Goal: Information Seeking & Learning: Learn about a topic

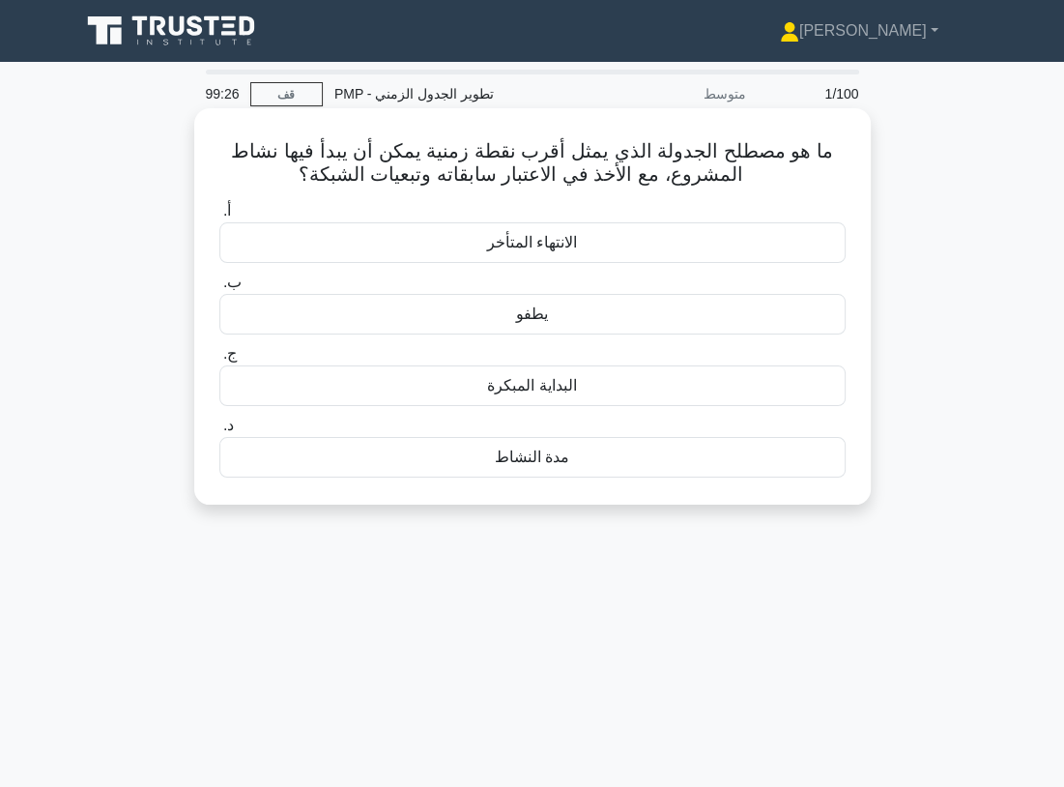
click at [547, 393] on font "البداية المبكرة" at bounding box center [531, 385] width 89 height 16
click at [219, 360] on input "ج. البداية المبكرة" at bounding box center [219, 354] width 0 height 13
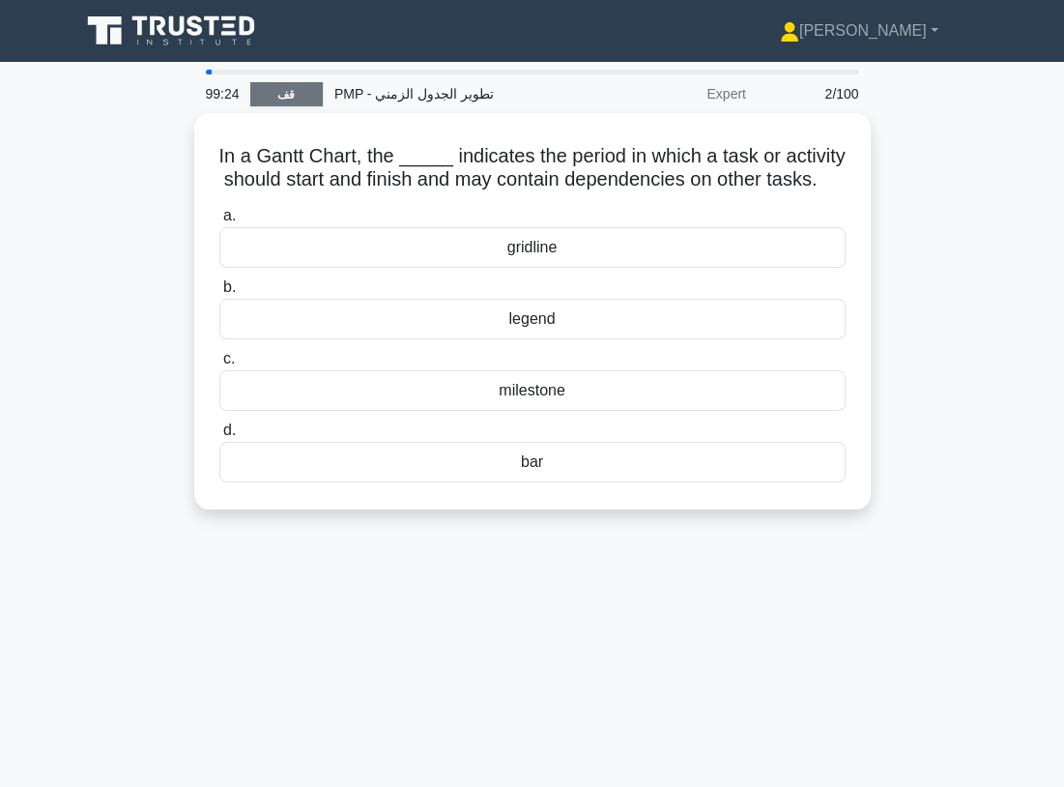
click at [298, 97] on link "قف" at bounding box center [286, 94] width 72 height 24
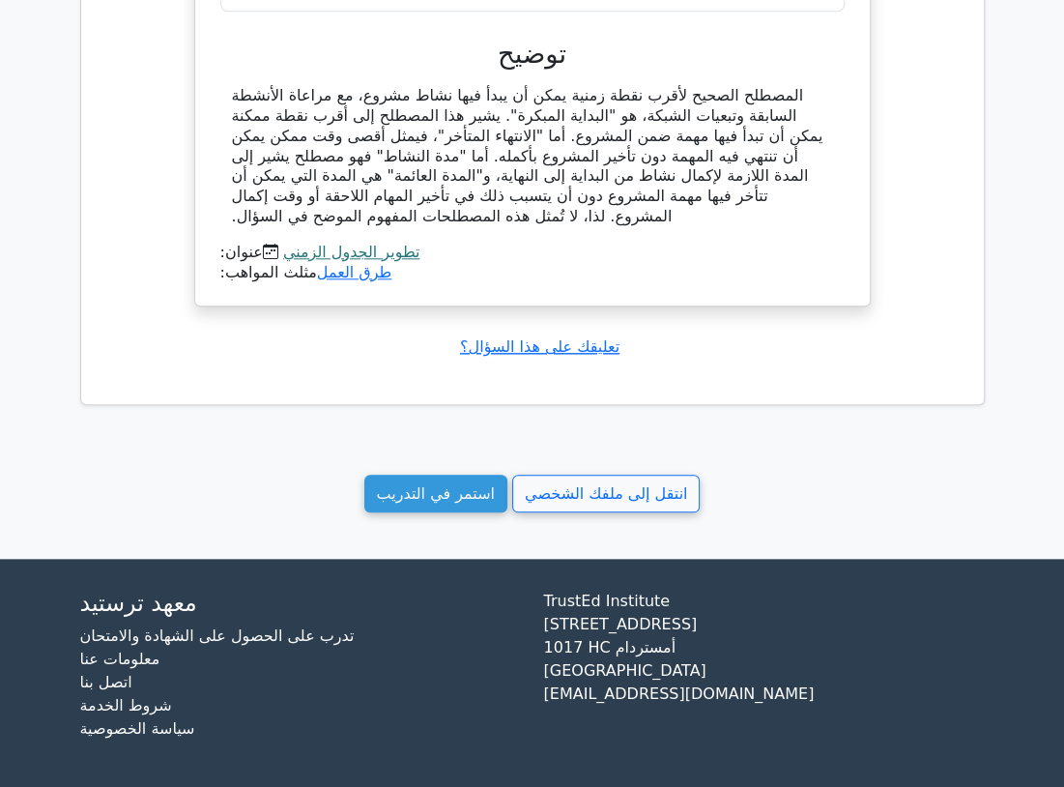
scroll to position [1387, 0]
click at [441, 478] on link "استمر في التدريب" at bounding box center [435, 493] width 143 height 38
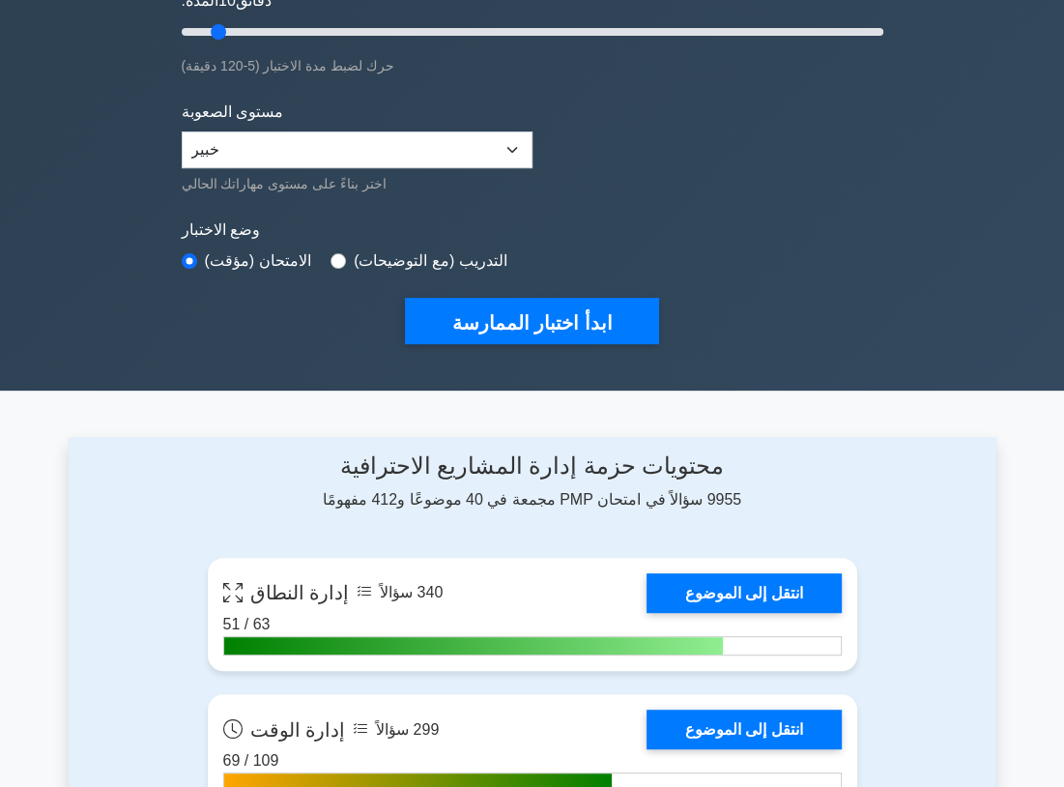
scroll to position [483, 0]
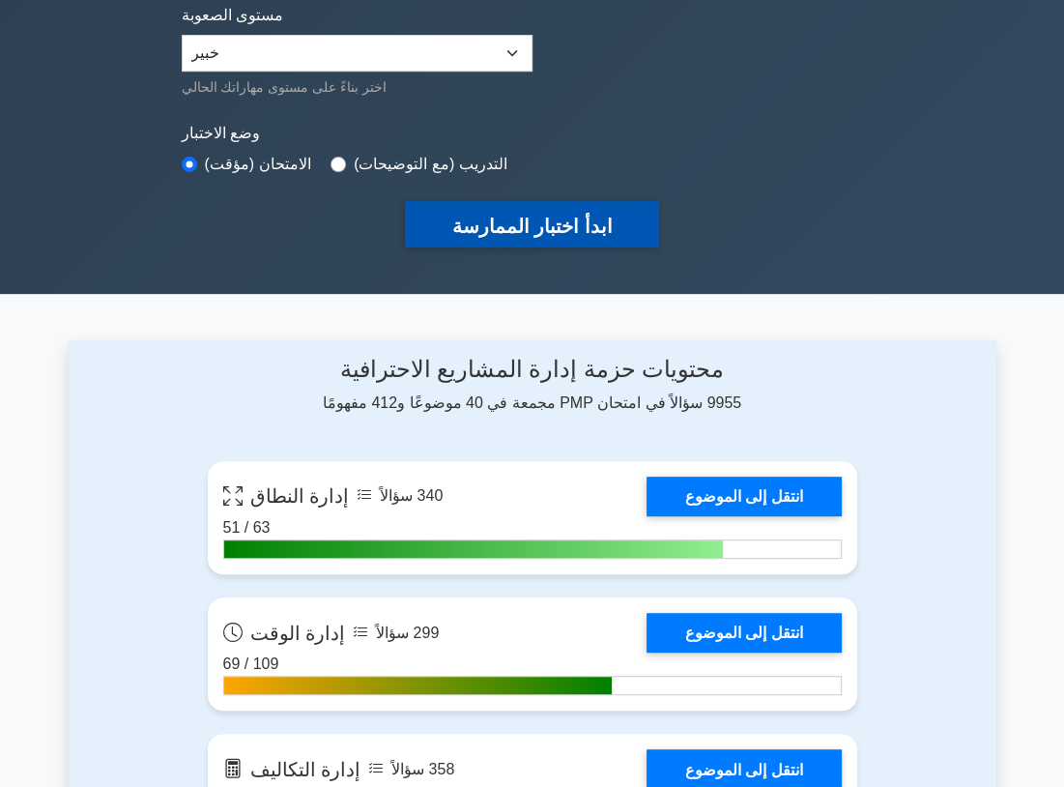
click at [525, 222] on font "ابدأ اختبار الممارسة" at bounding box center [531, 225] width 160 height 21
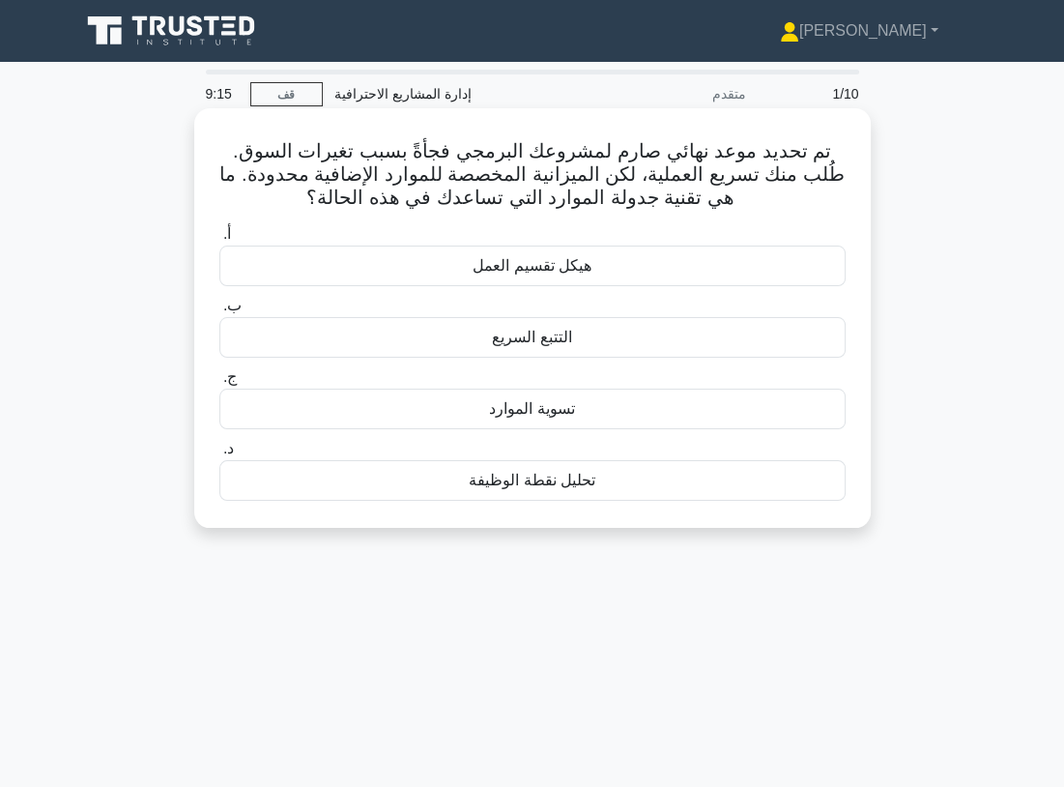
click at [487, 343] on div "التتبع السريع" at bounding box center [532, 337] width 626 height 41
click at [219, 312] on input "ب. التتبع السريع" at bounding box center [219, 306] width 0 height 13
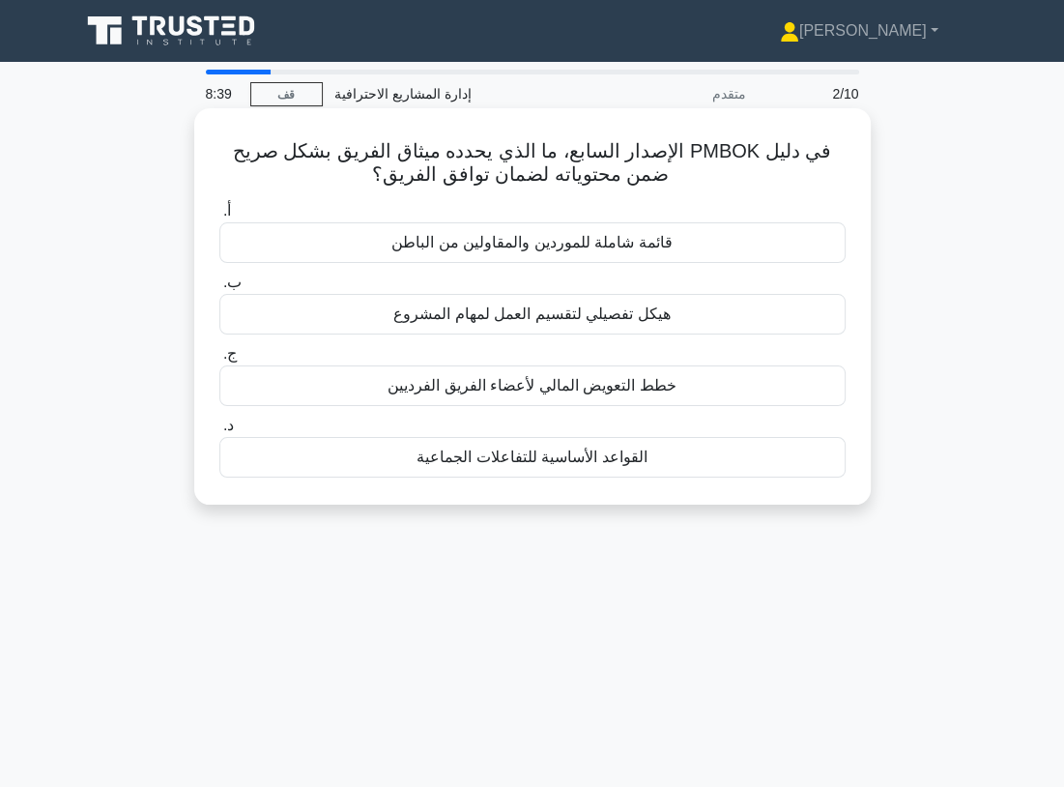
click at [537, 457] on font "القواعد الأساسية للتفاعلات الجماعية" at bounding box center [531, 456] width 230 height 16
click at [219, 432] on input "د. القواعد الأساسية للتفاعلات الجماعية" at bounding box center [219, 425] width 0 height 13
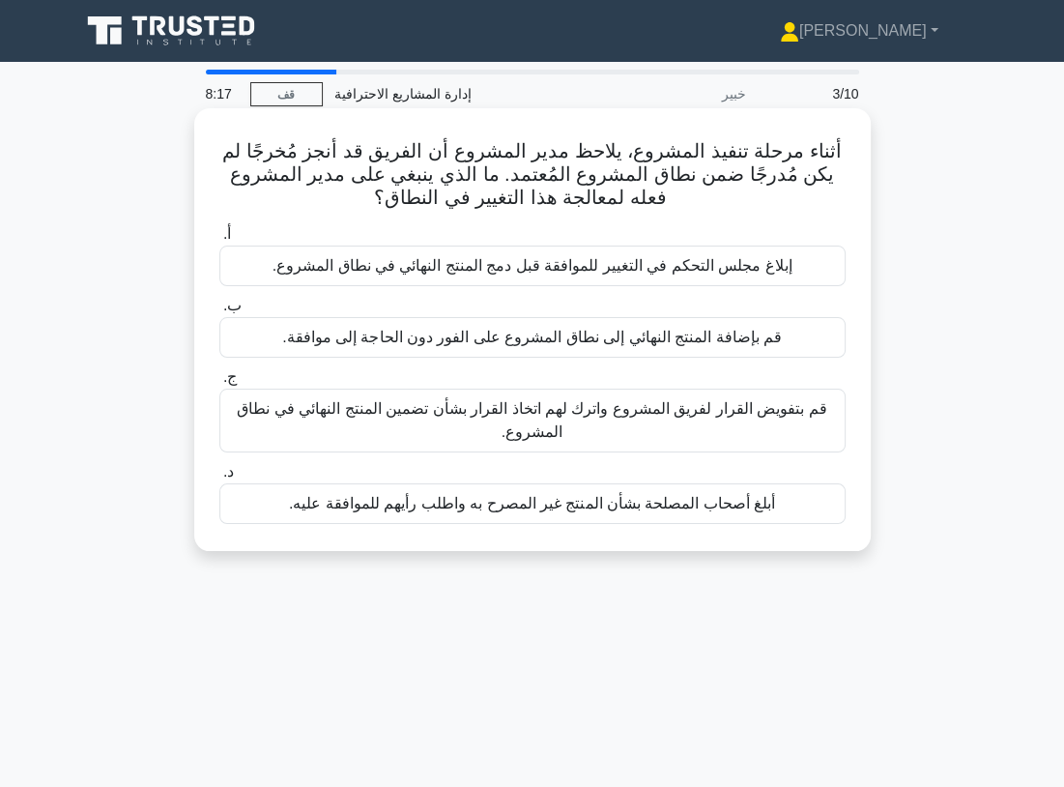
click at [464, 270] on font "إبلاغ مجلس التحكم في التغيير للموافقة قبل دمج المنتج النهائي في نطاق المشروع." at bounding box center [532, 265] width 520 height 16
click at [219, 241] on input "أ. إبلاغ مجلس التحكم في التغيير للموافقة قبل دمج المنتج النهائي في نطاق المشروع." at bounding box center [219, 234] width 0 height 13
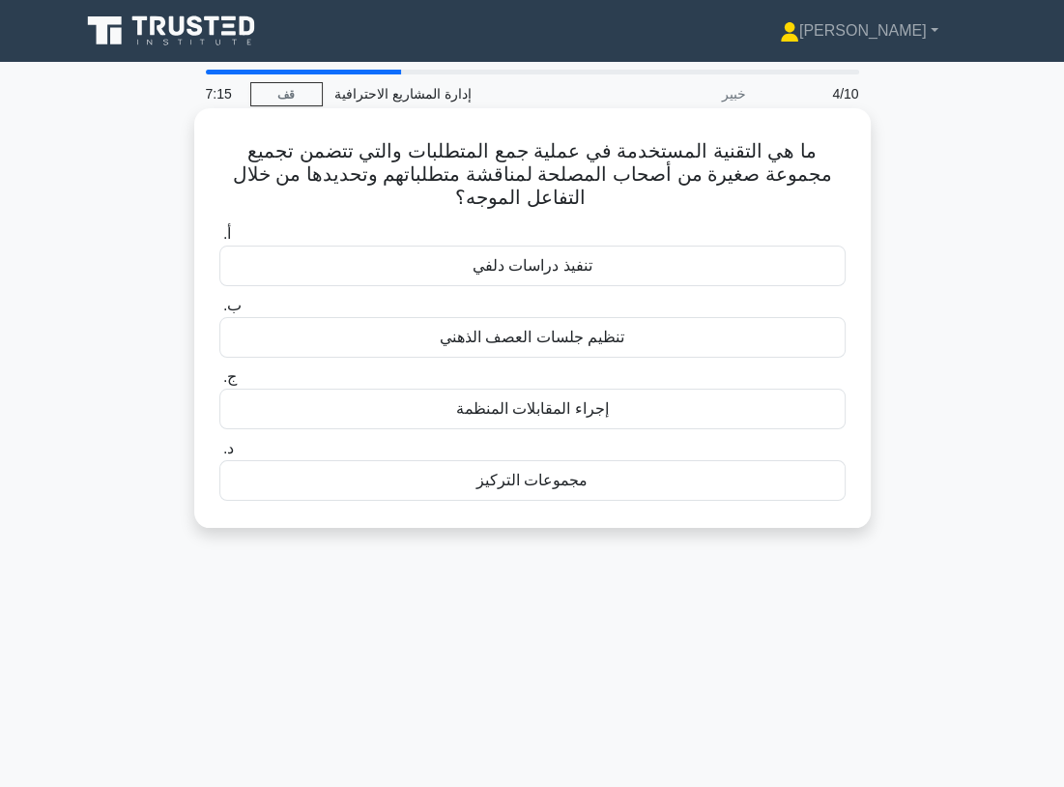
click at [557, 400] on font "إجراء المقابلات المنظمة" at bounding box center [532, 408] width 153 height 16
click at [219, 384] on input "ج. إجراء المقابلات المنظمة" at bounding box center [219, 377] width 0 height 13
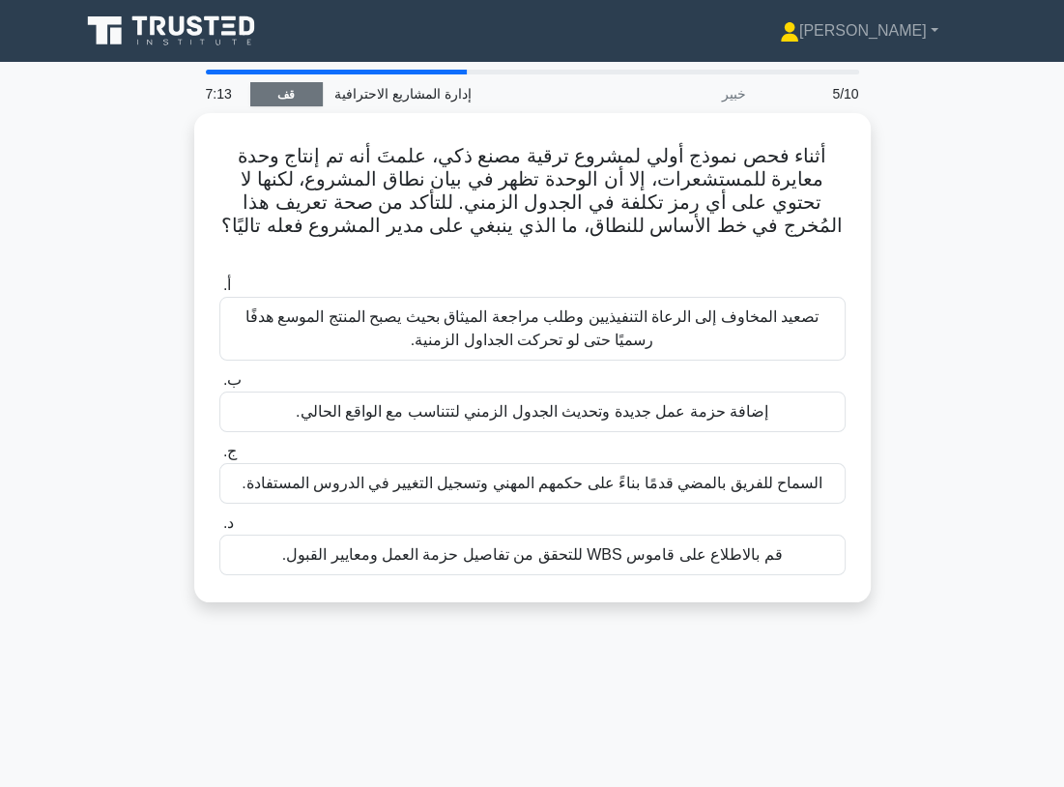
click at [288, 92] on font "قف" at bounding box center [285, 95] width 17 height 14
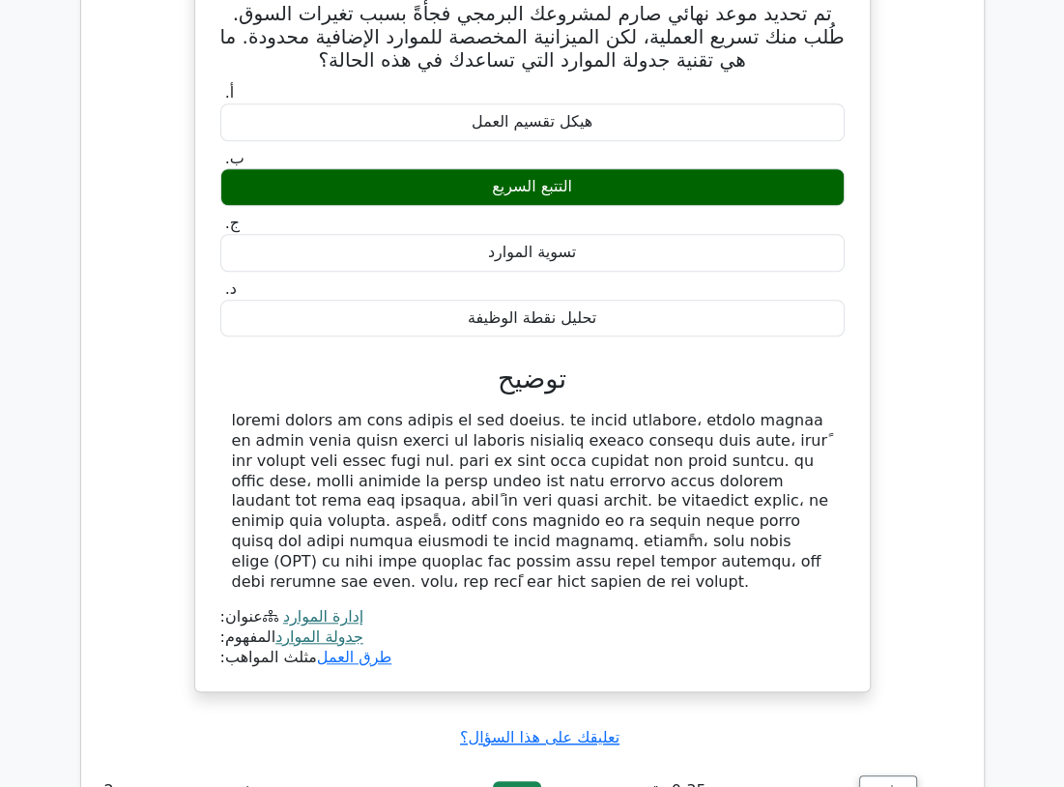
scroll to position [1546, 0]
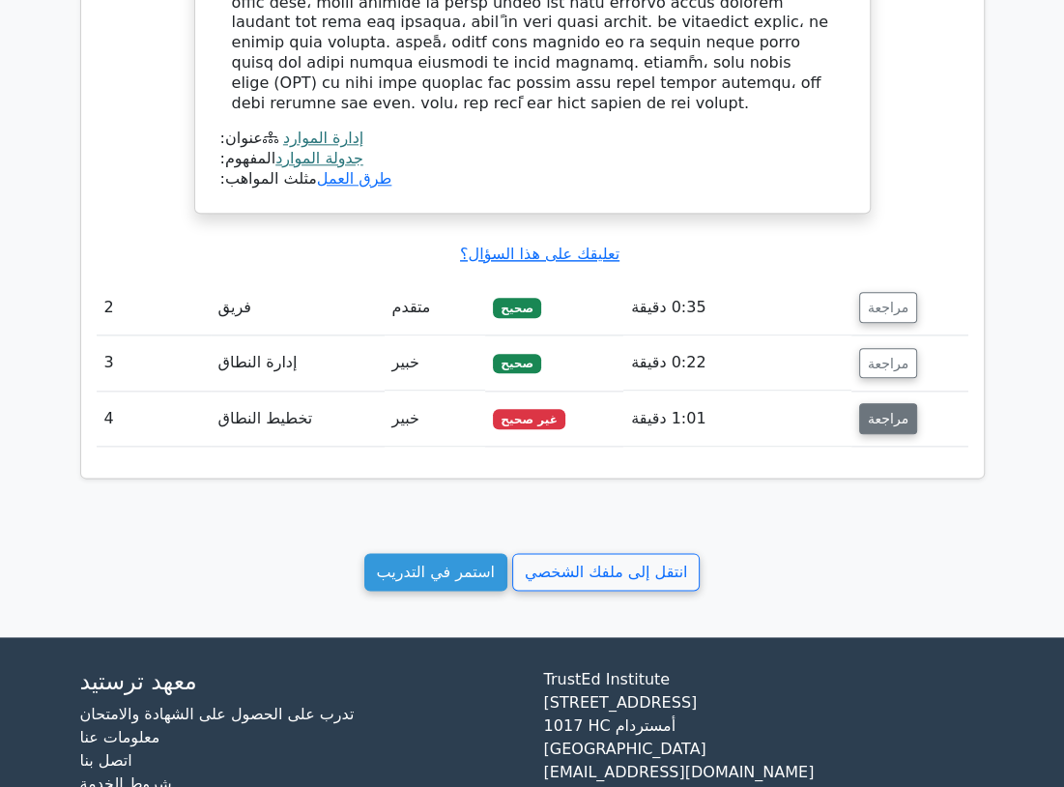
click at [868, 410] on button "مراجعة" at bounding box center [888, 418] width 58 height 31
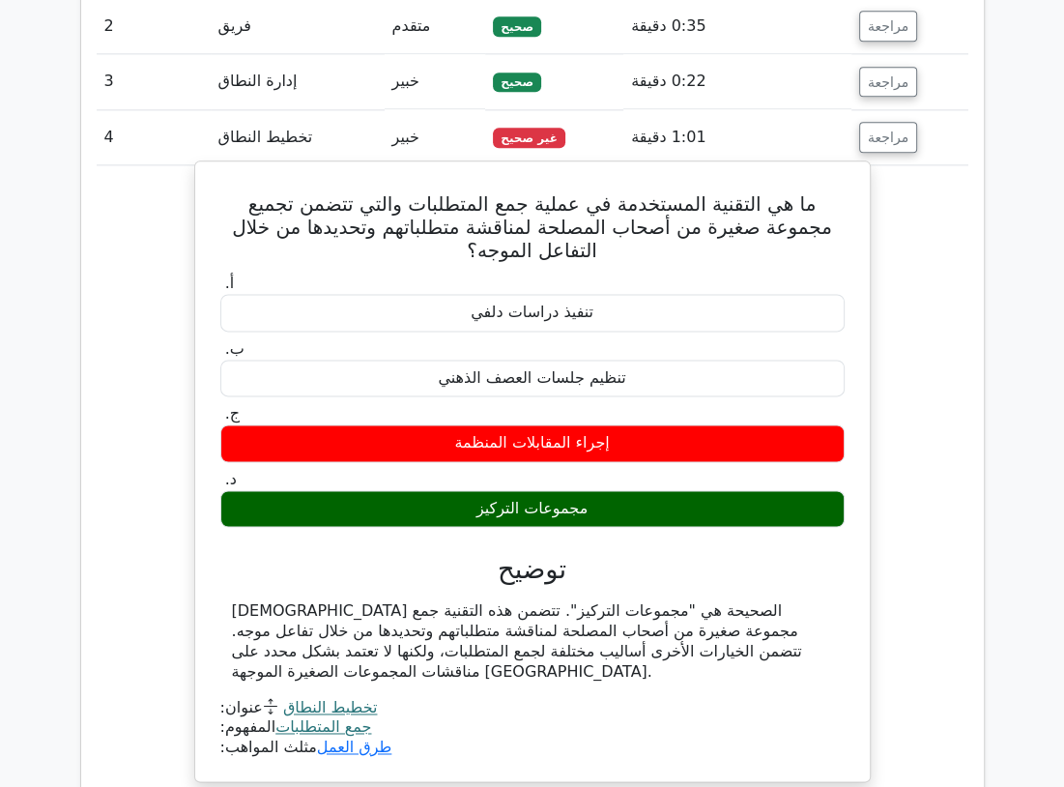
scroll to position [1836, 0]
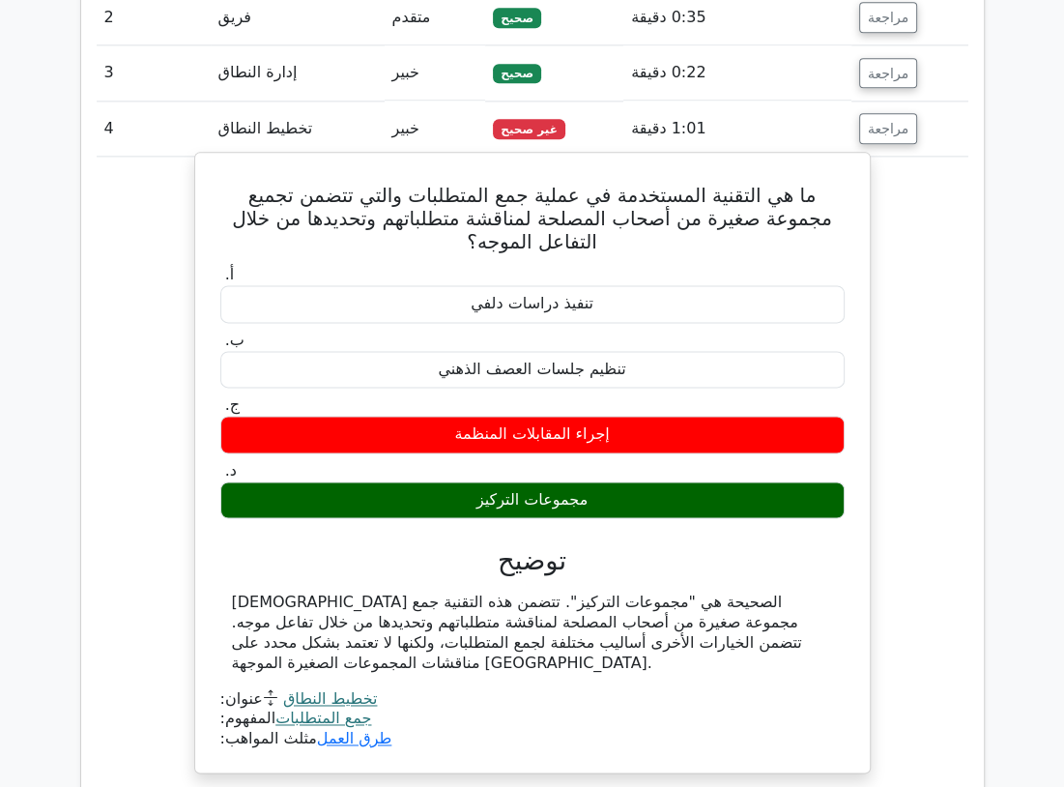
click at [525, 490] on font "مجموعات التركيز" at bounding box center [531, 499] width 111 height 18
click at [570, 490] on font "مجموعات التركيز" at bounding box center [531, 499] width 111 height 18
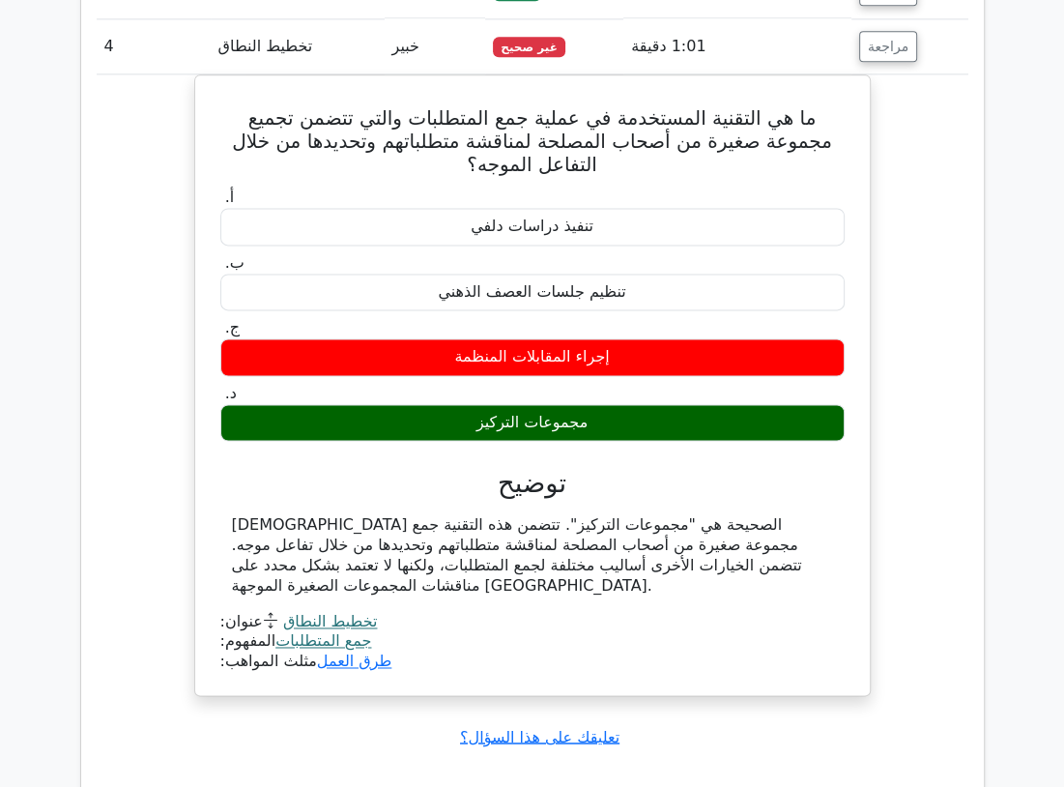
scroll to position [2222, 0]
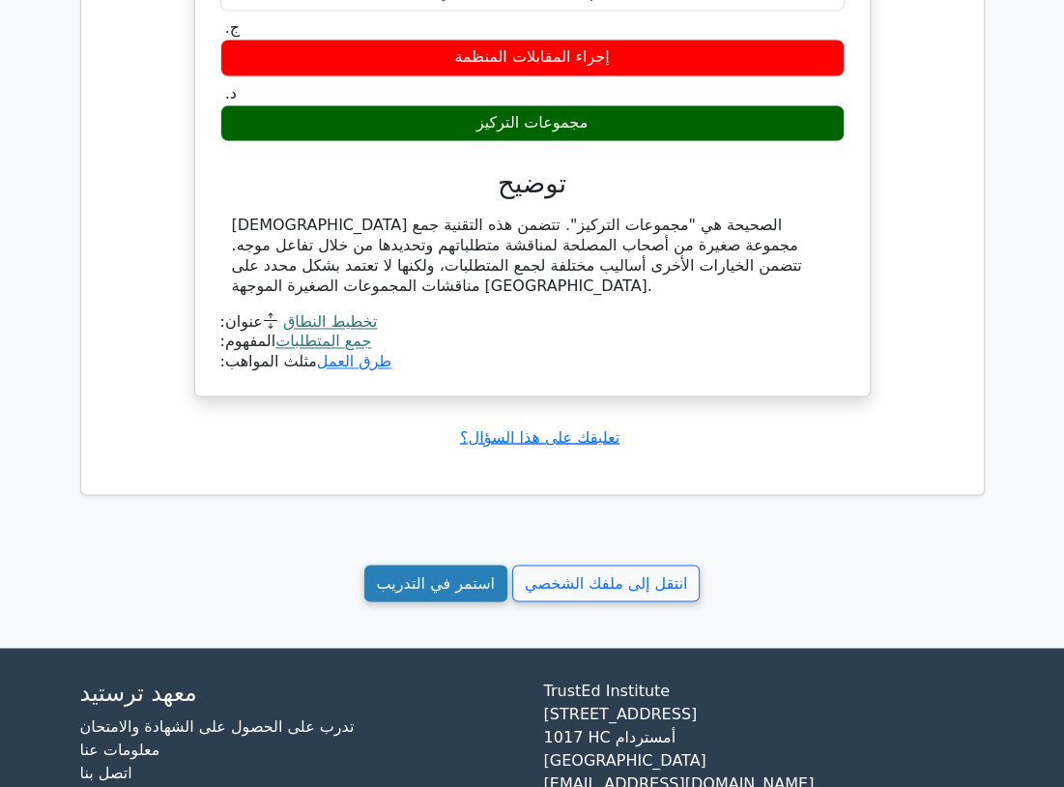
click at [441, 578] on font "استمر في التدريب" at bounding box center [436, 582] width 118 height 18
